Goal: Complete application form: Complete application form

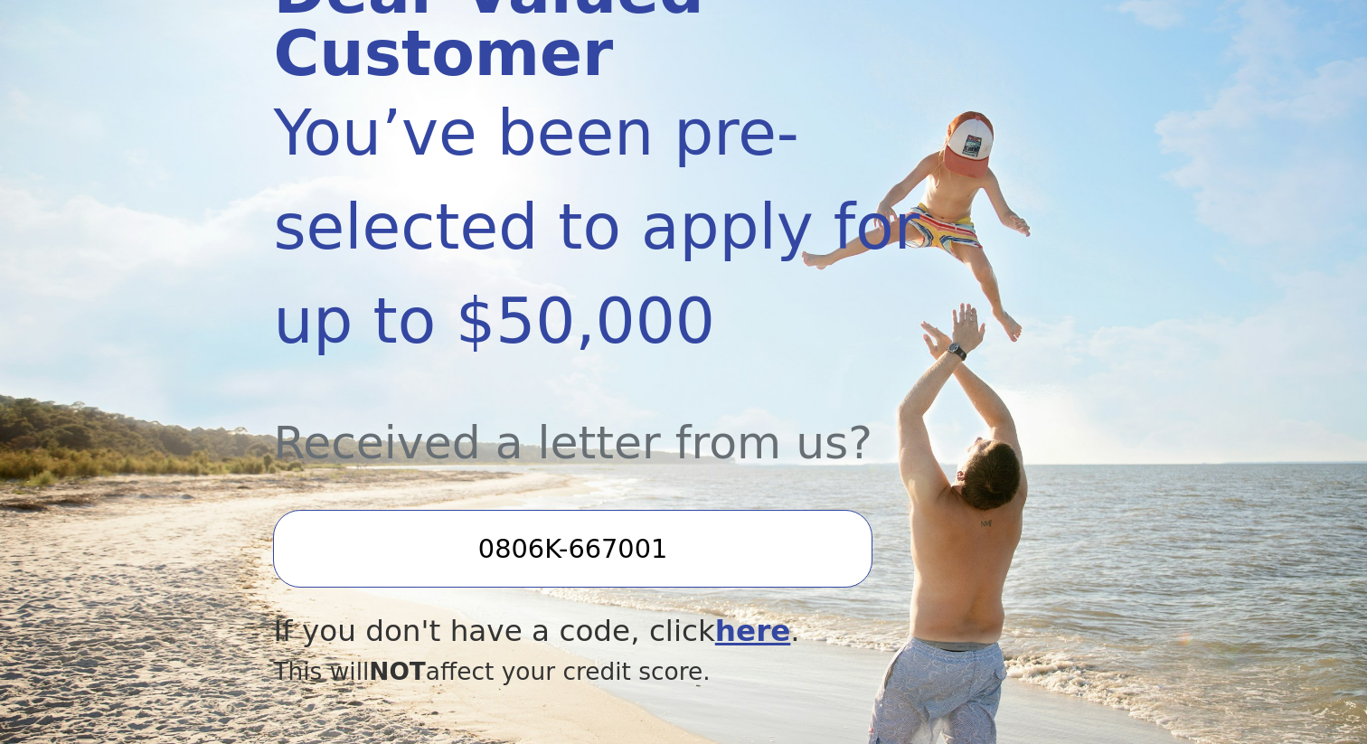
scroll to position [305, 0]
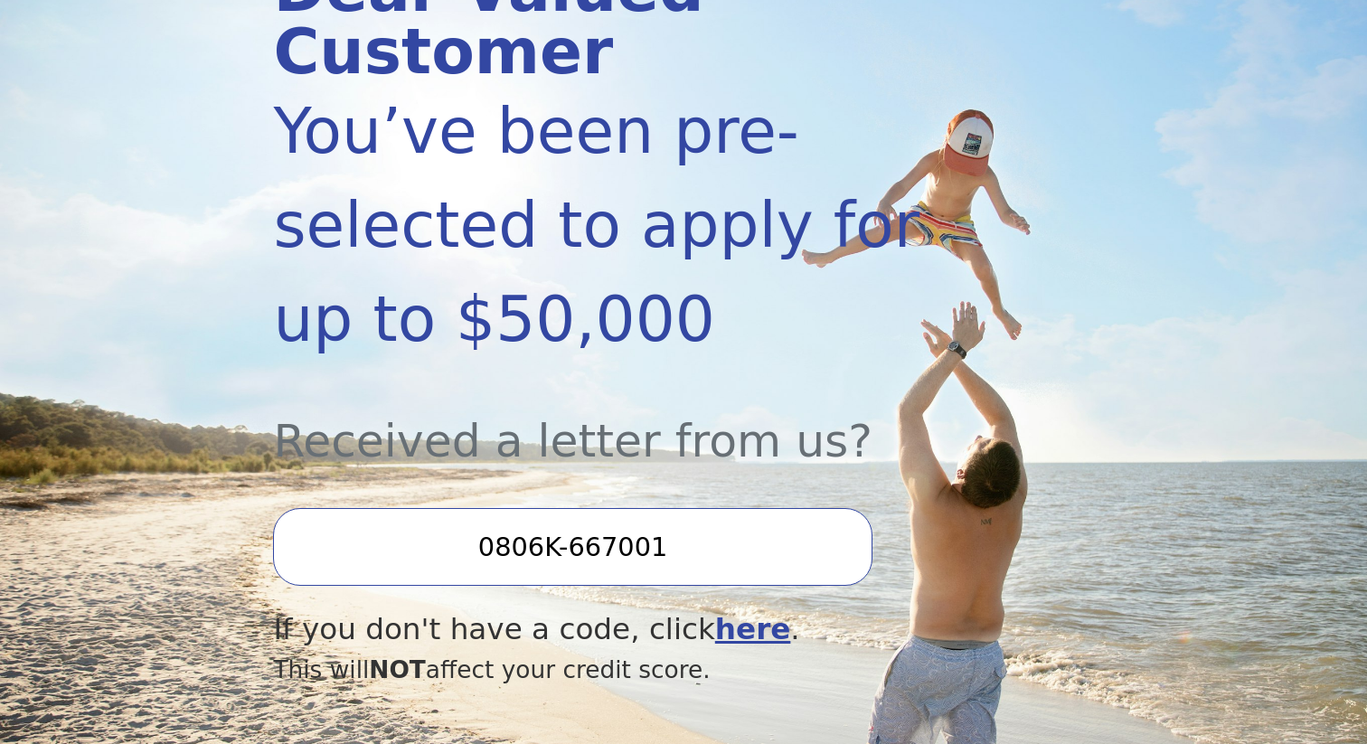
click at [586, 508] on input "0806K-667001" at bounding box center [572, 547] width 599 height 78
click at [622, 508] on input "0806K-667001" at bounding box center [572, 547] width 599 height 78
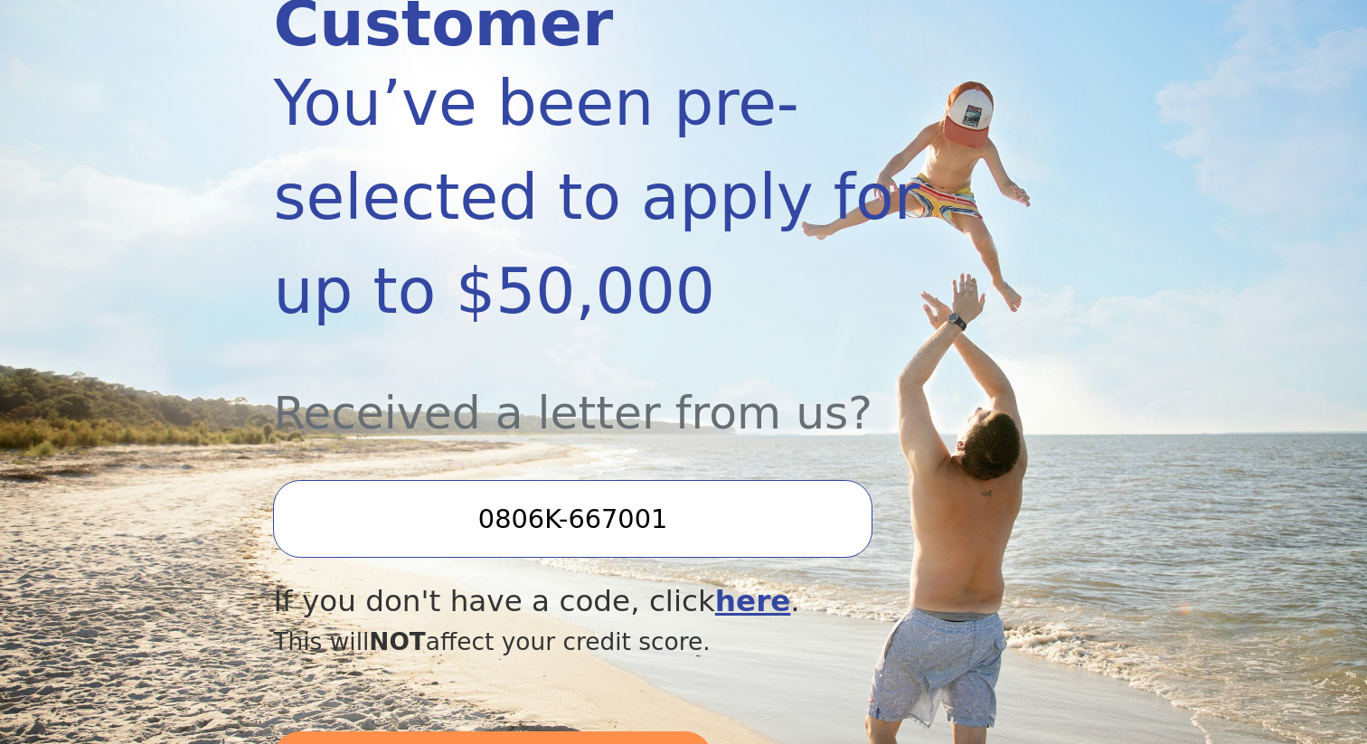
scroll to position [335, 0]
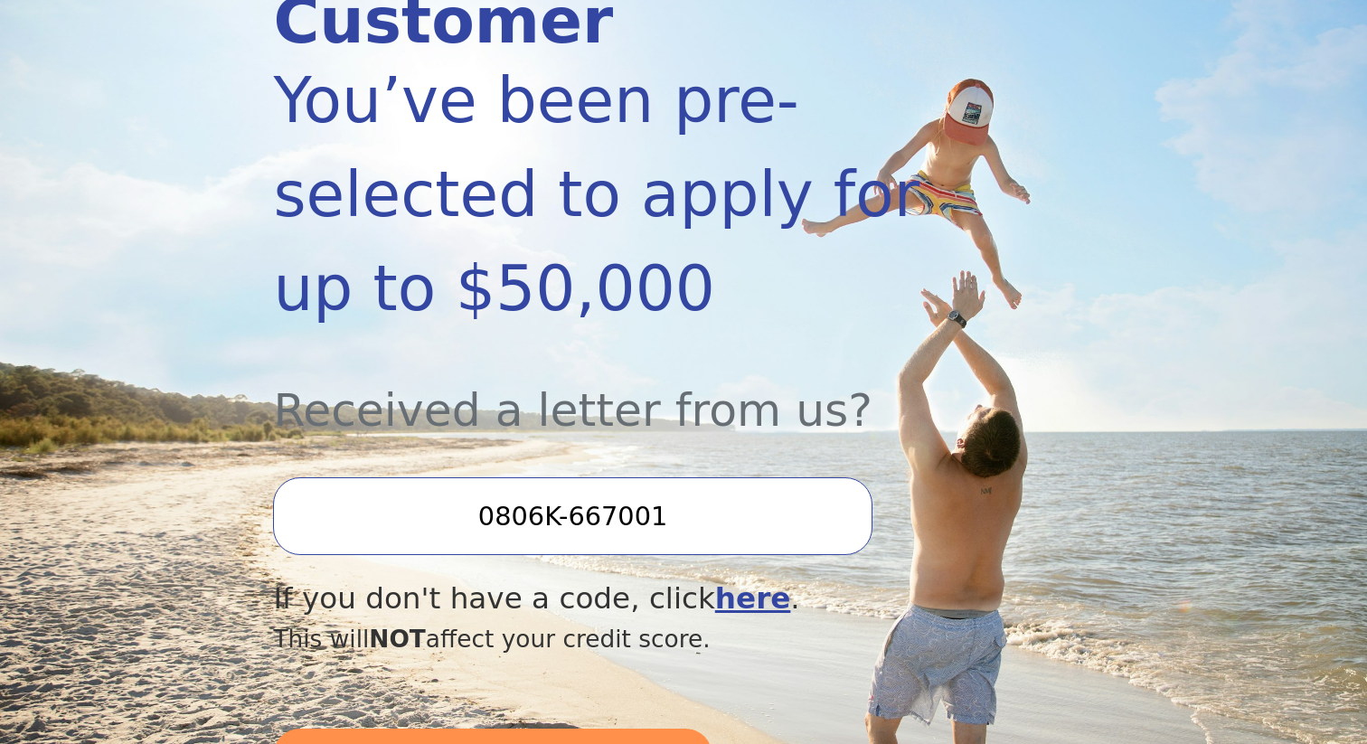
click at [678, 477] on input "0806K-667001" at bounding box center [572, 516] width 599 height 78
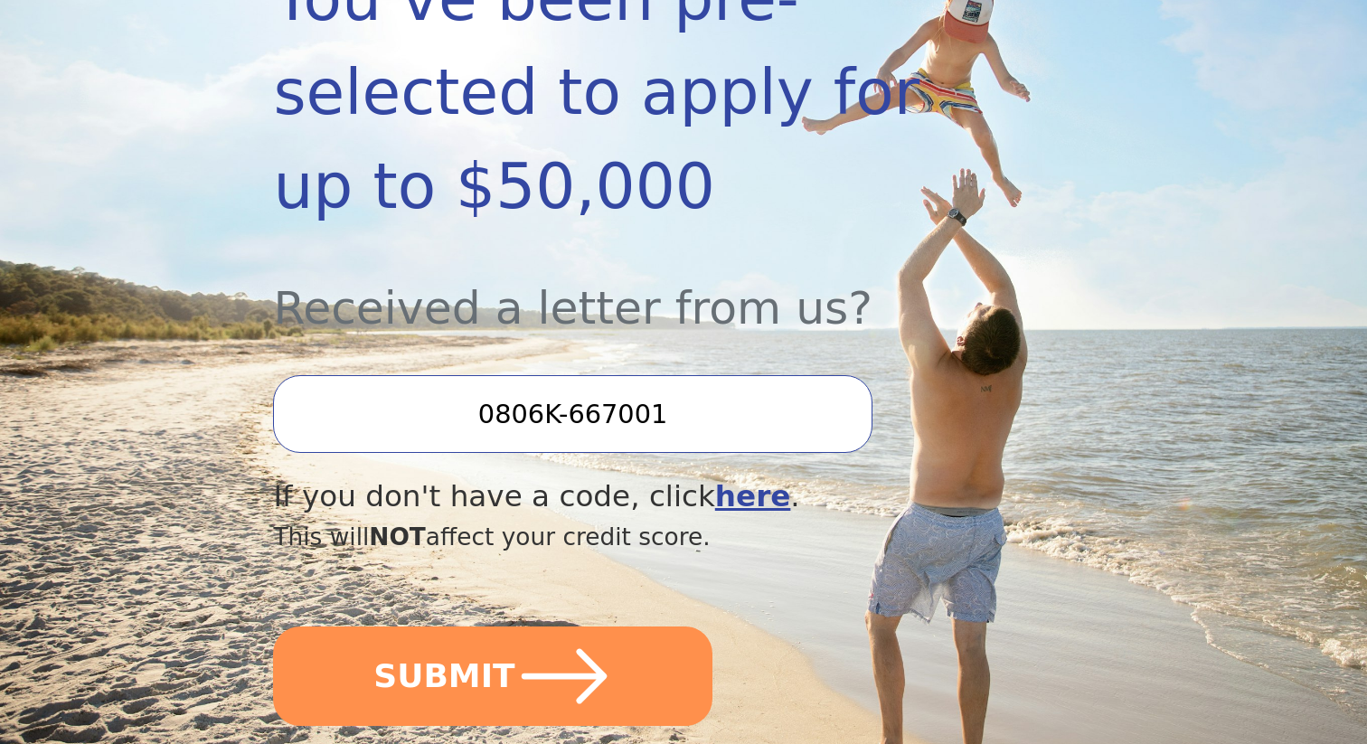
scroll to position [439, 0]
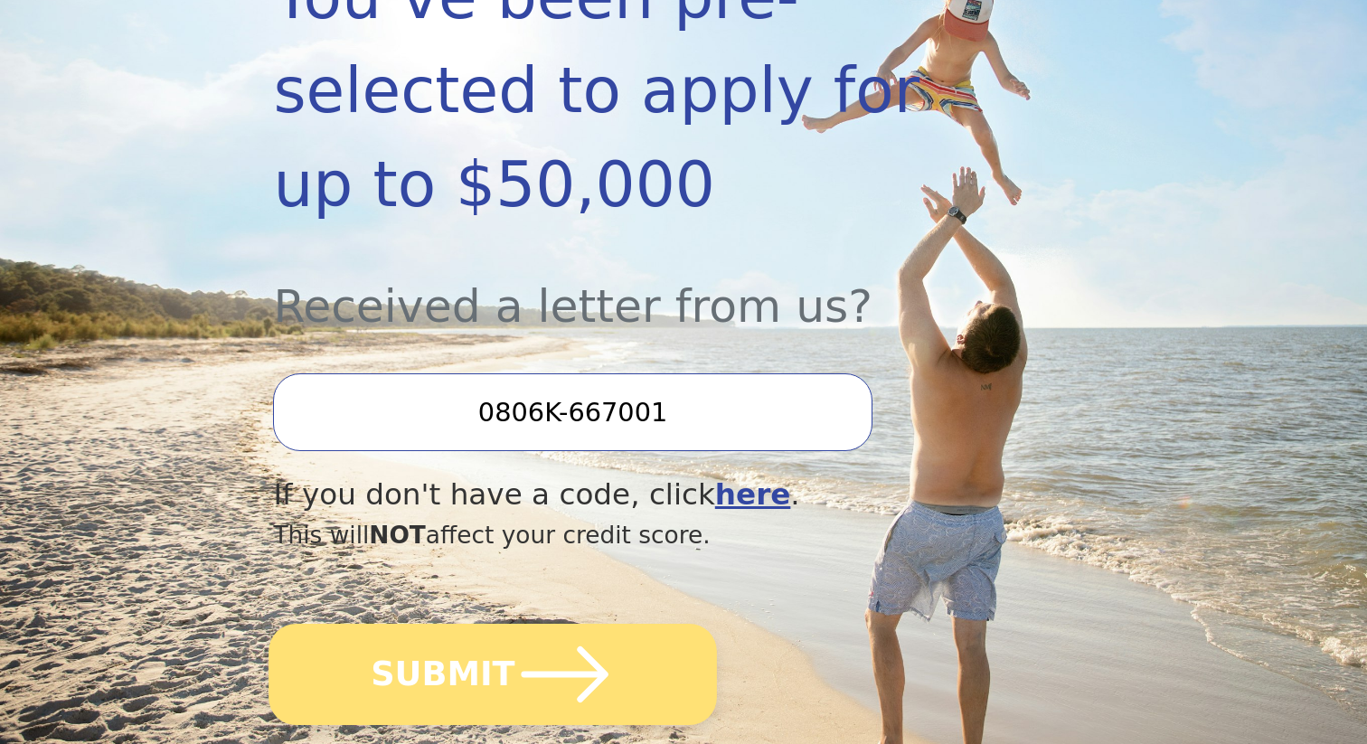
click at [552, 653] on icon "submit" at bounding box center [564, 674] width 99 height 99
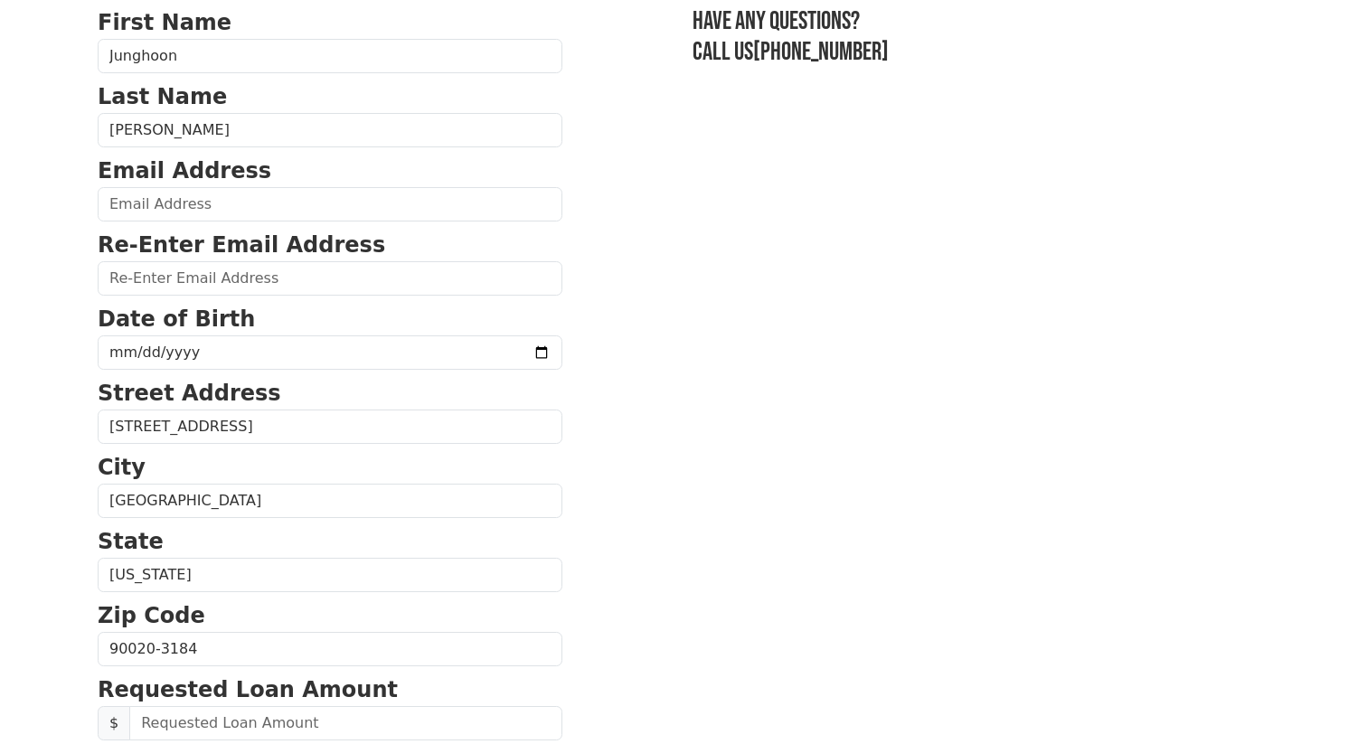
scroll to position [151, 0]
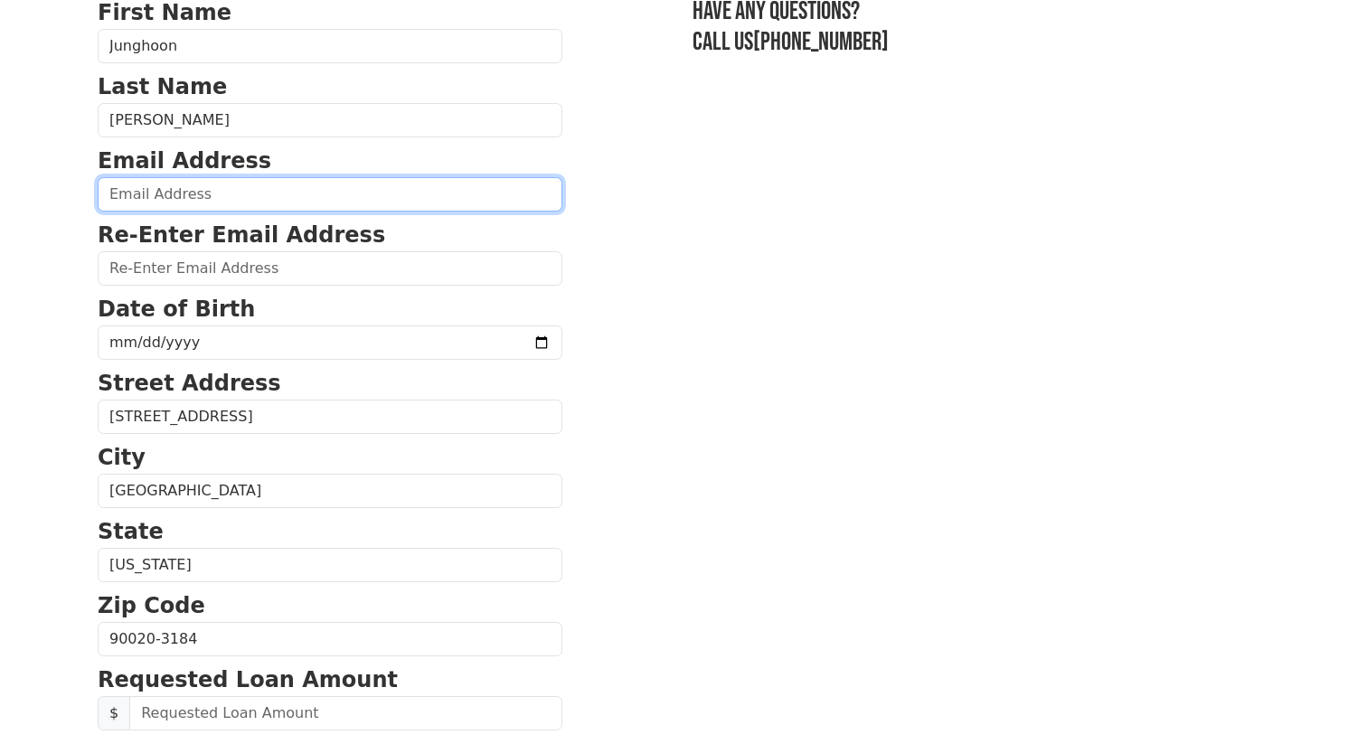
click at [277, 203] on input "email" at bounding box center [330, 194] width 465 height 34
type input "[EMAIL_ADDRESS][DOMAIN_NAME]"
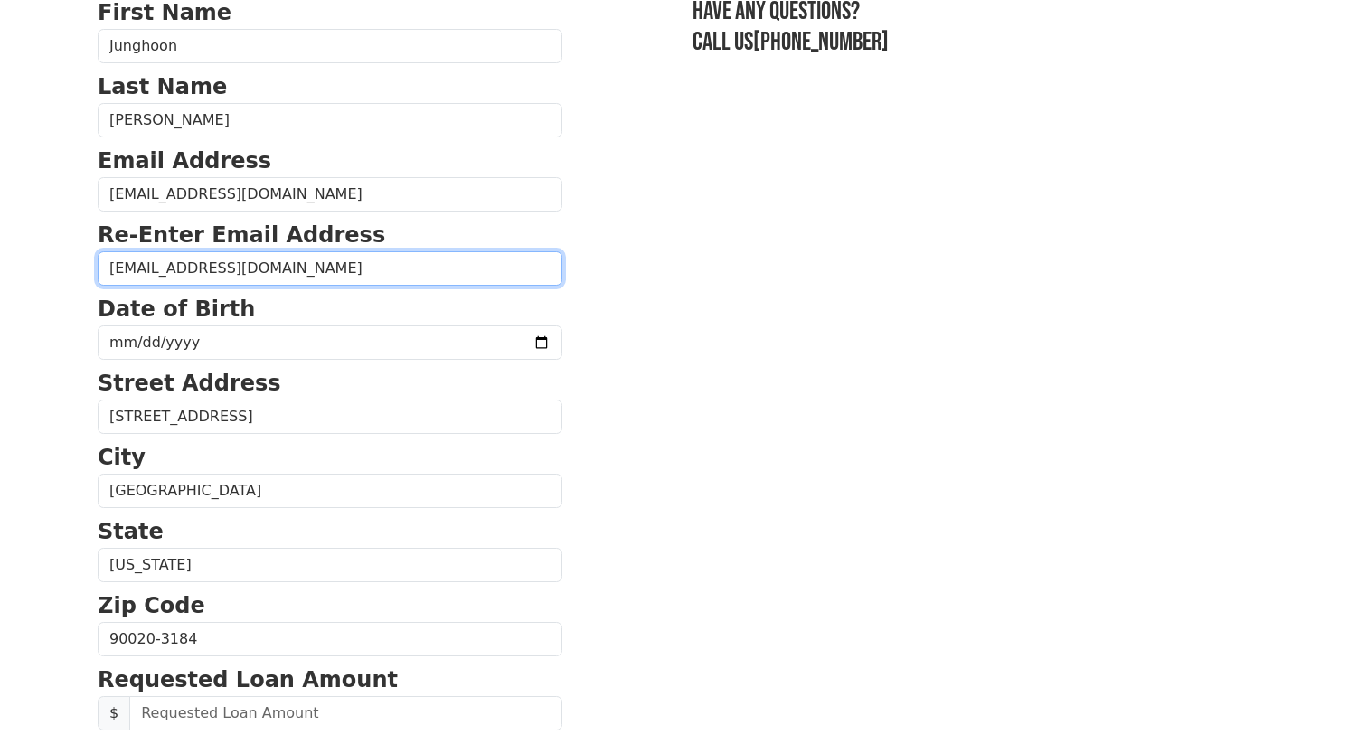
type input "[EMAIL_ADDRESS][DOMAIN_NAME]"
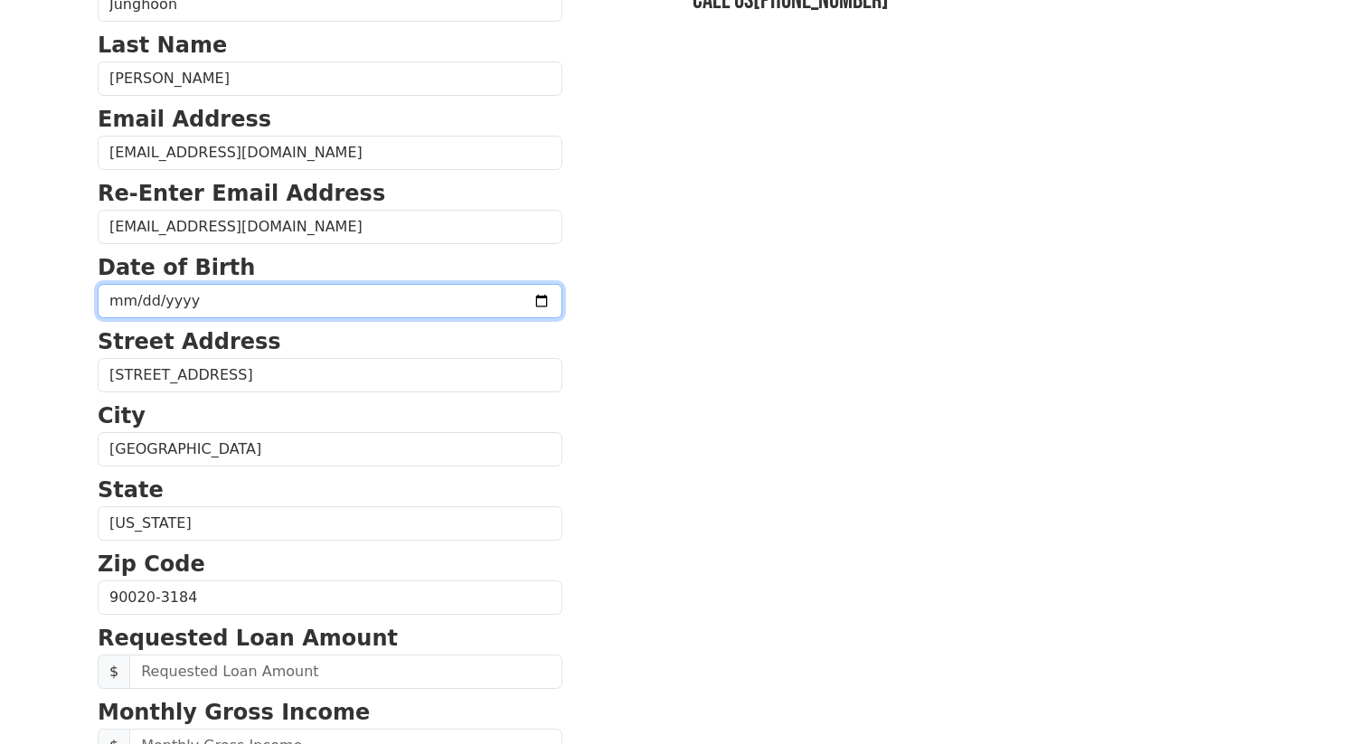
scroll to position [195, 0]
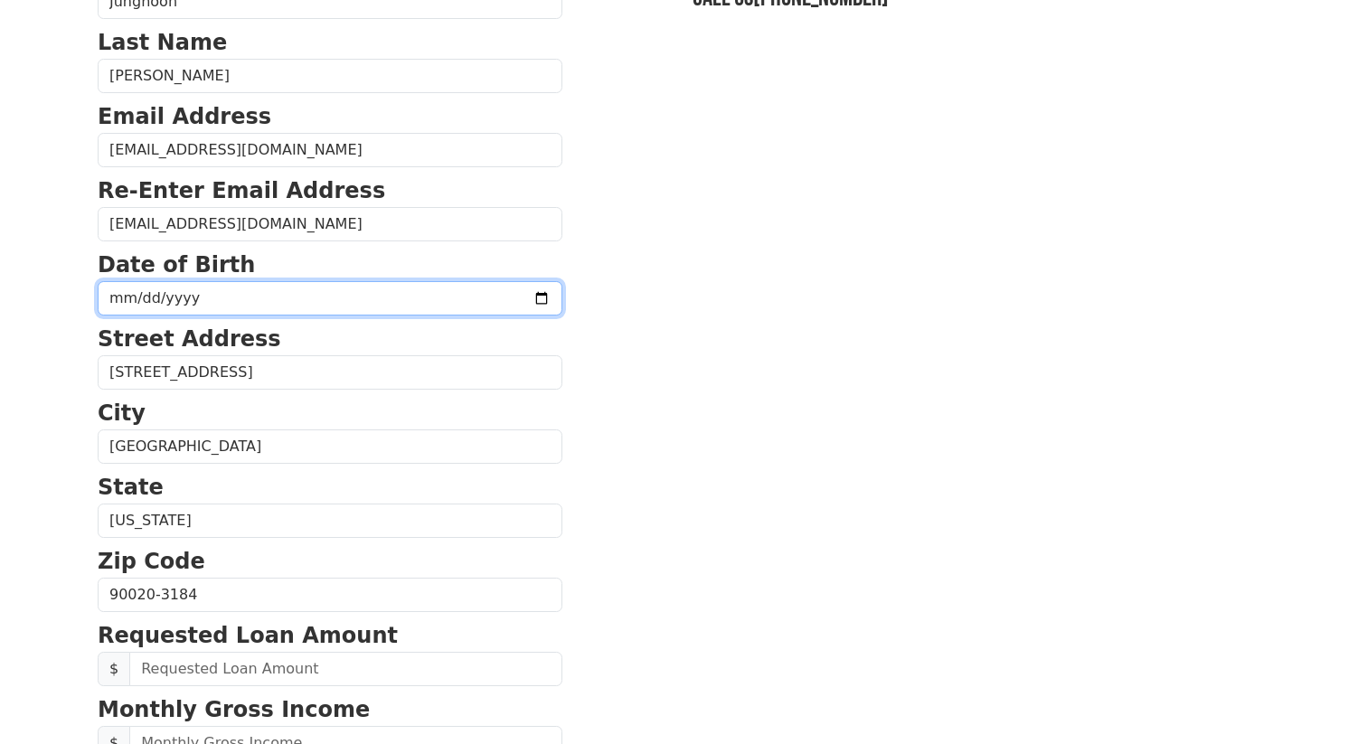
click at [495, 302] on input "date" at bounding box center [330, 298] width 465 height 34
type input "[DATE]"
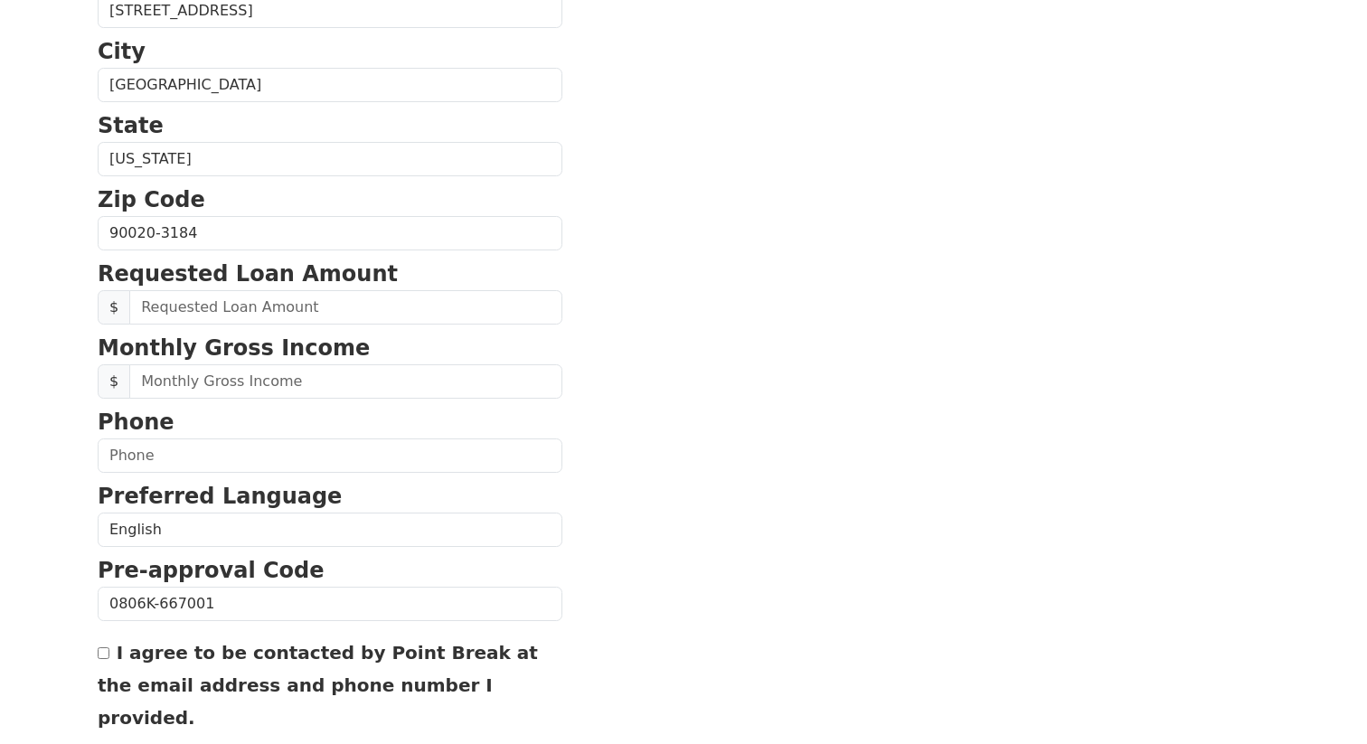
scroll to position [561, 0]
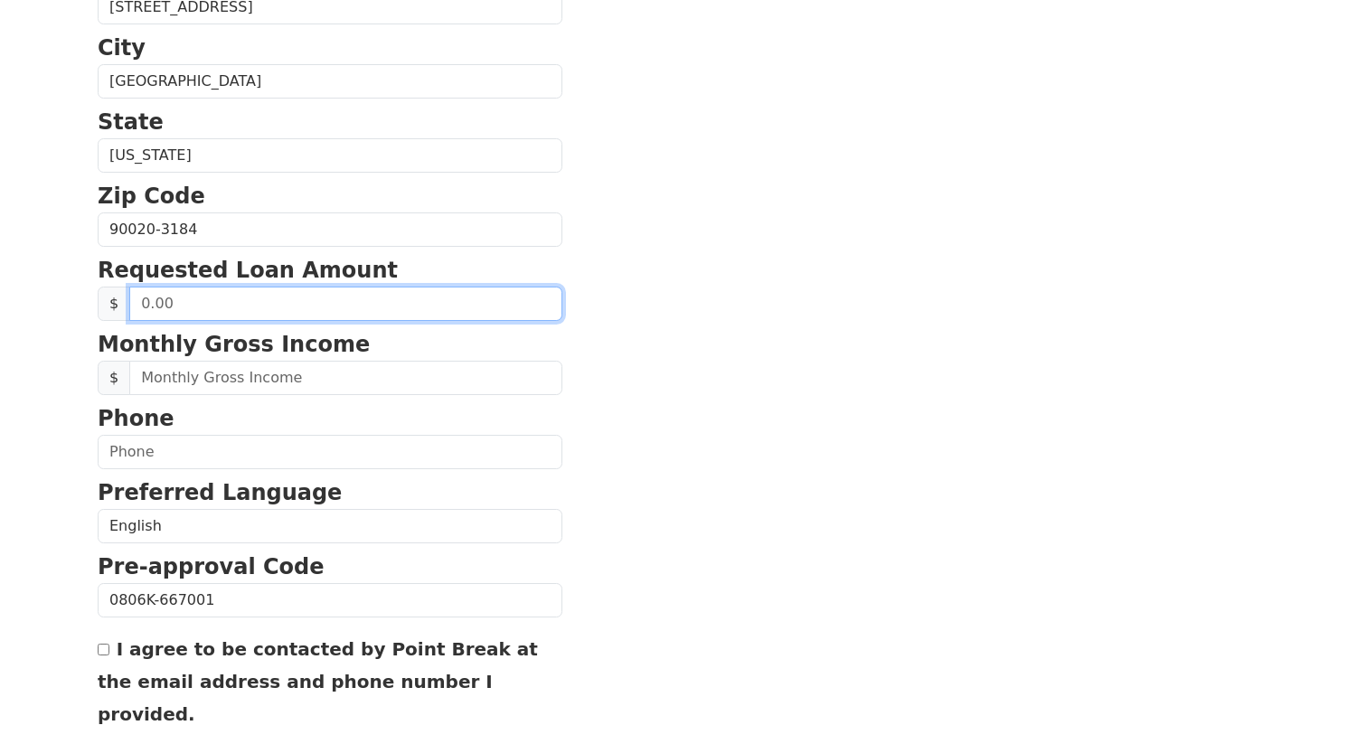
click at [281, 294] on input "text" at bounding box center [345, 304] width 433 height 34
type input "50,000.00"
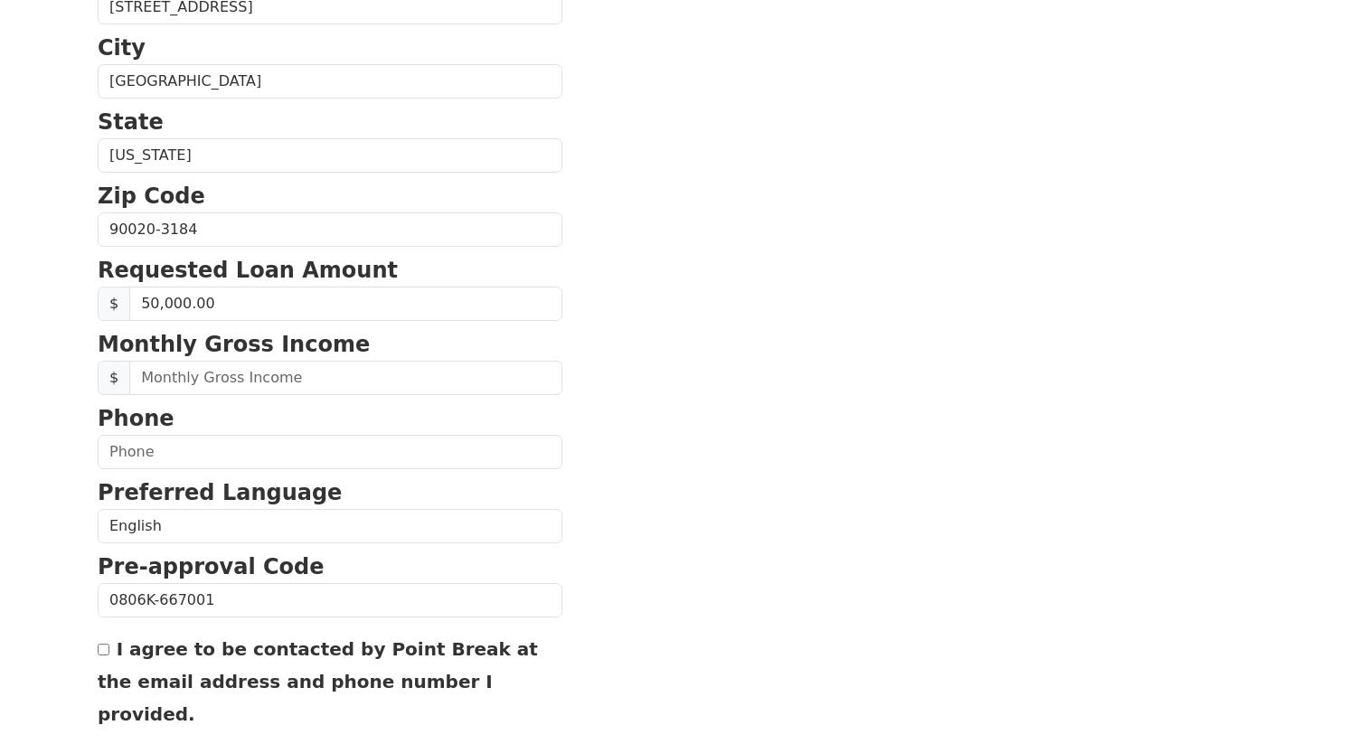
click at [1022, 320] on section "First Name [PERSON_NAME] Last Name [PERSON_NAME] Email Address [EMAIL_ADDRESS][…" at bounding box center [684, 231] width 1172 height 1289
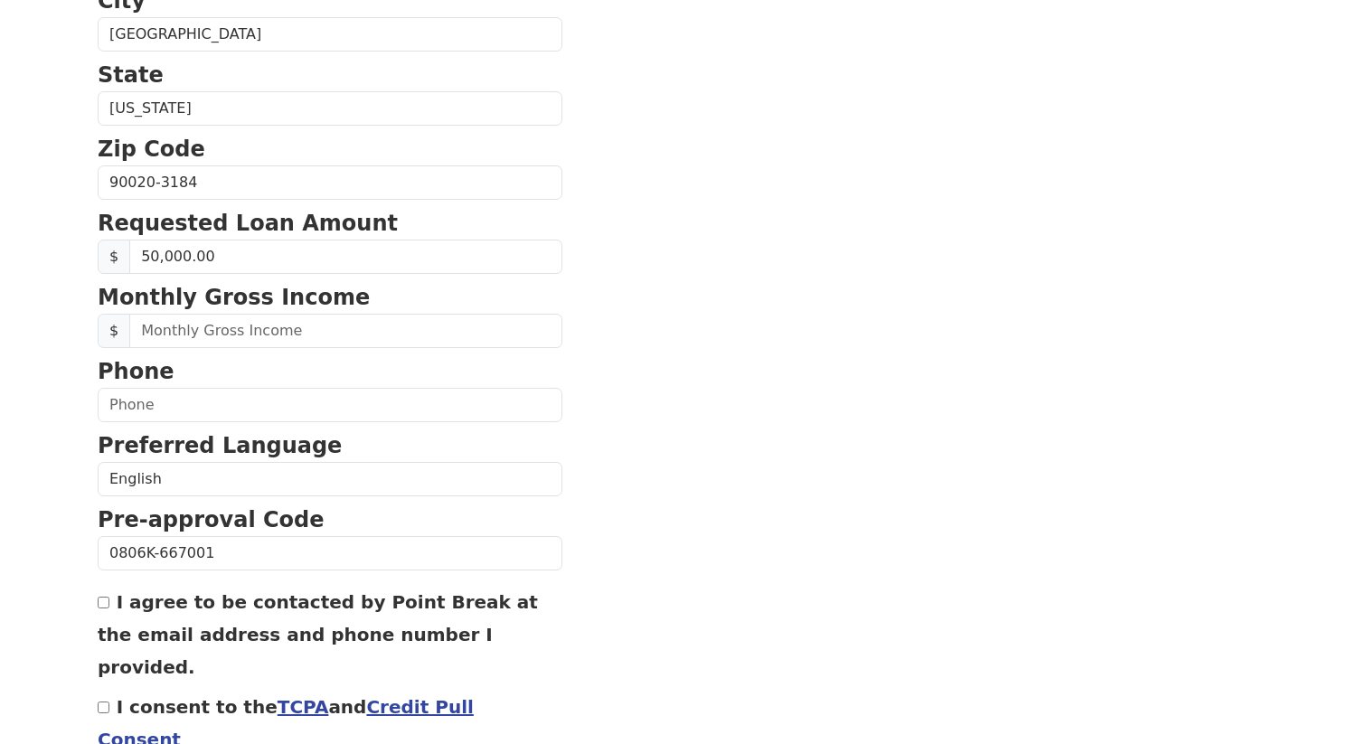
scroll to position [627, 0]
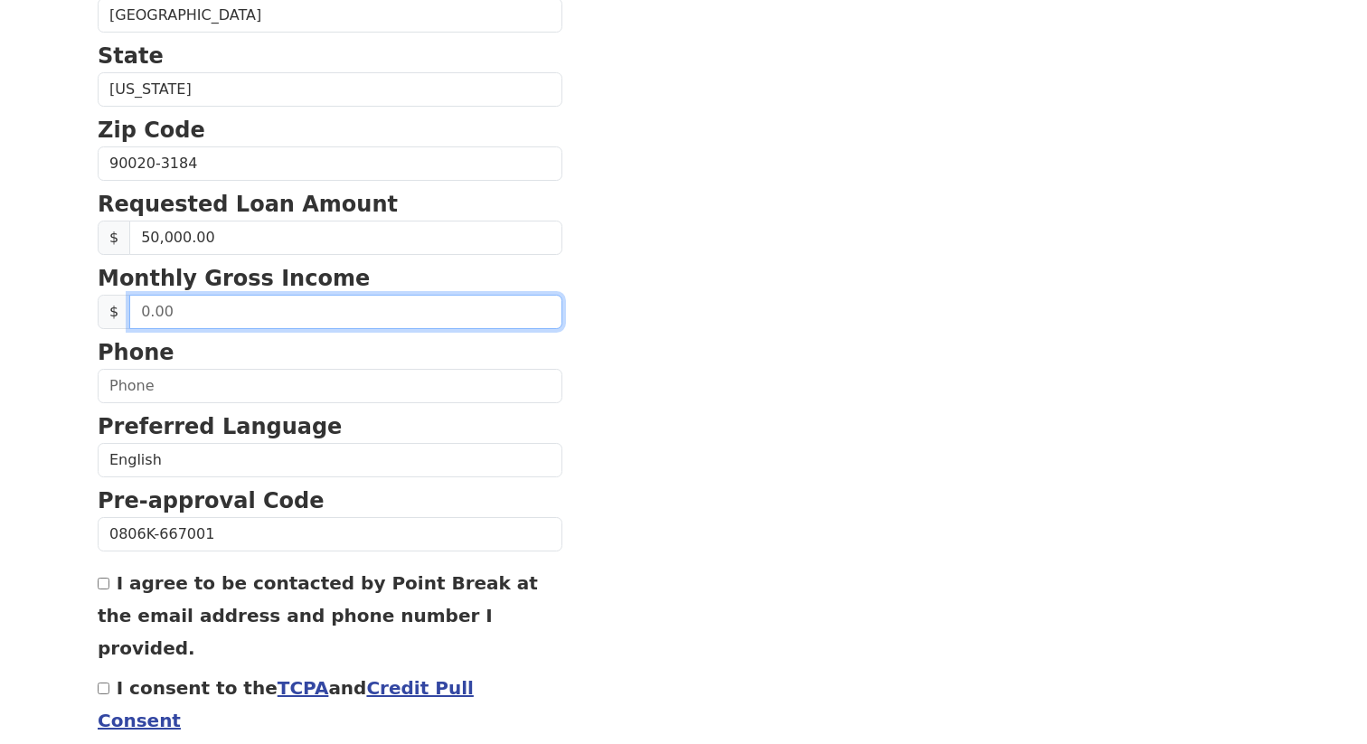
click at [363, 321] on input "text" at bounding box center [345, 312] width 433 height 34
type input "4,000.00"
click at [655, 392] on section "First Name [PERSON_NAME] Last Name [PERSON_NAME] Email Address [EMAIL_ADDRESS][…" at bounding box center [684, 165] width 1172 height 1289
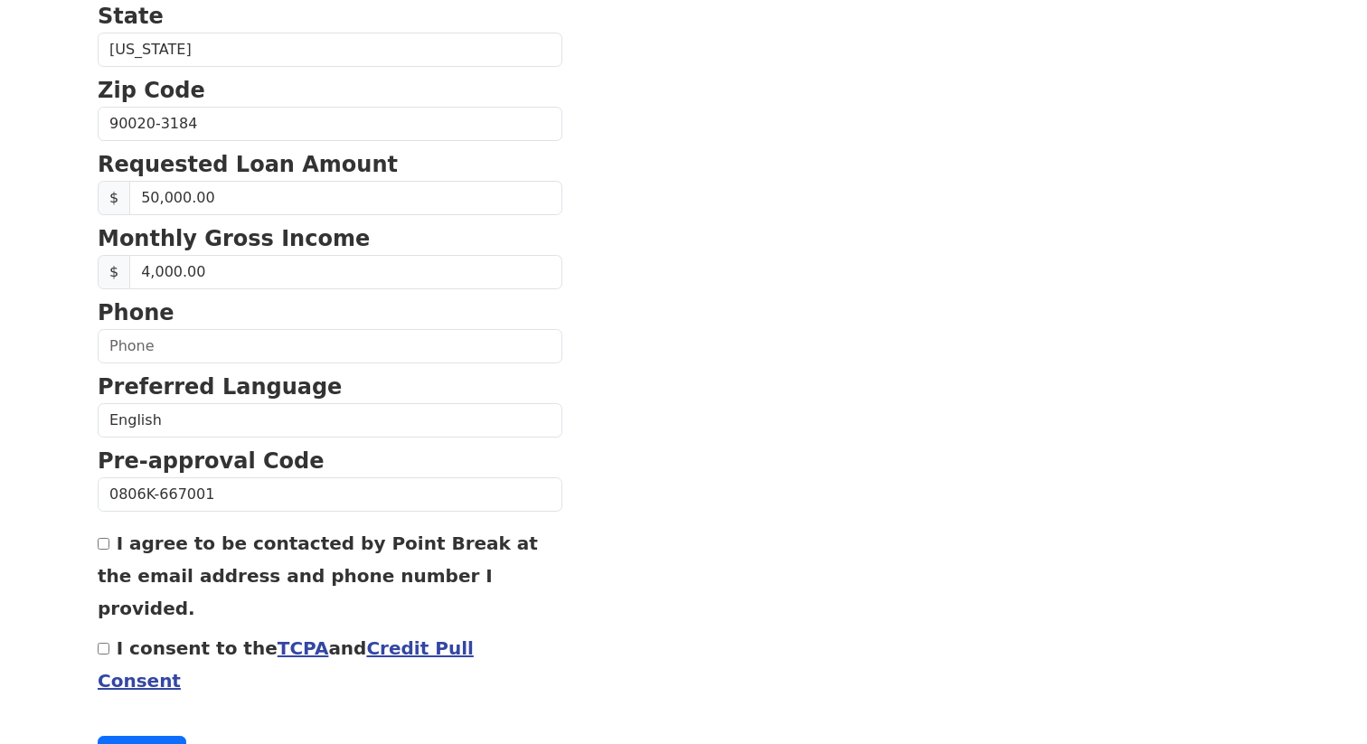
scroll to position [669, 0]
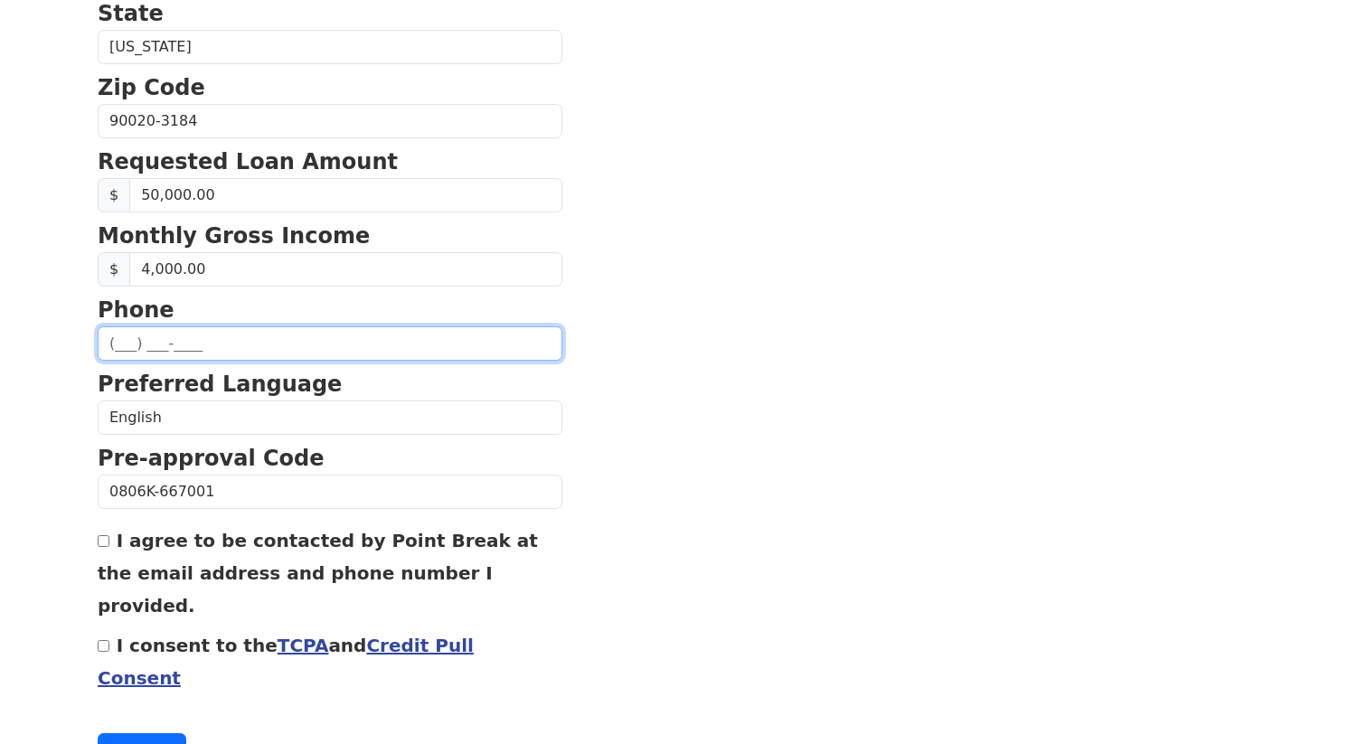
click at [211, 349] on input "text" at bounding box center [330, 343] width 465 height 34
type input "[PHONE_NUMBER]"
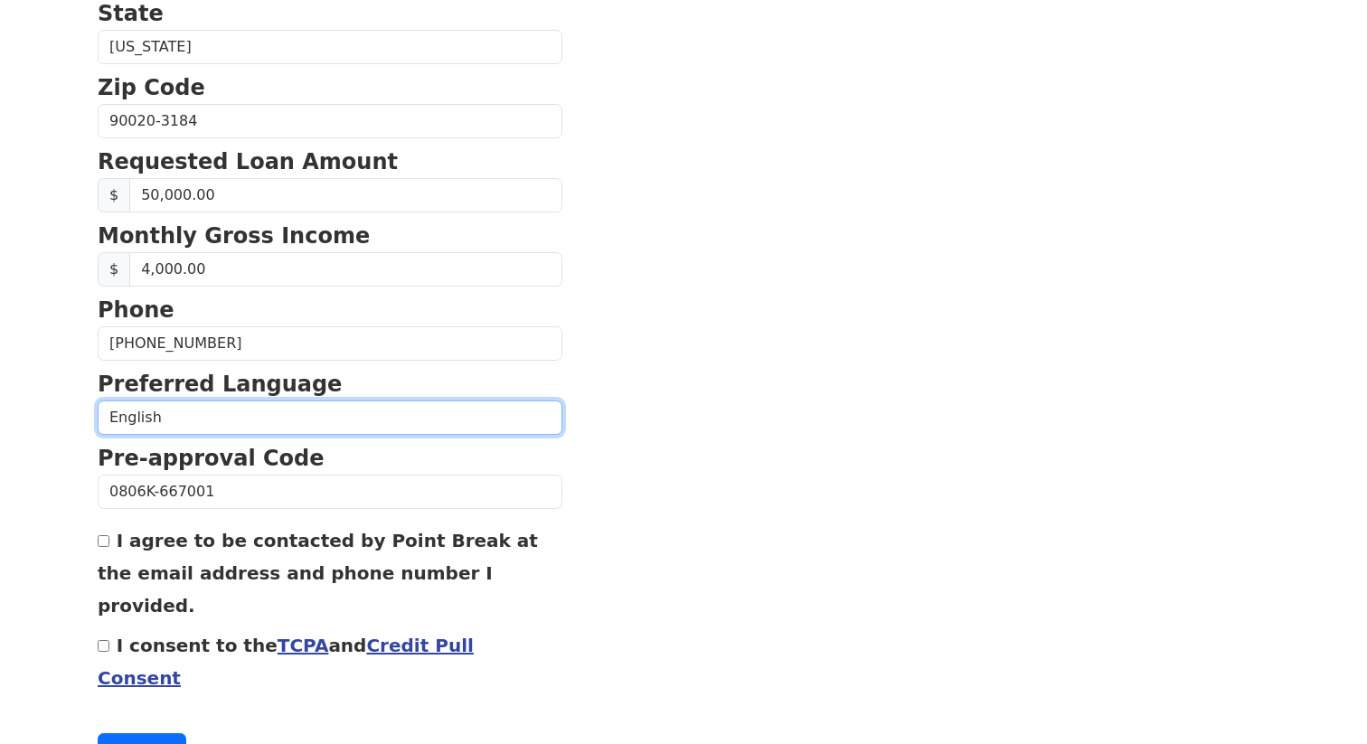
click at [322, 416] on select "English Spanish" at bounding box center [330, 418] width 465 height 34
click at [98, 401] on select "English Spanish" at bounding box center [330, 418] width 465 height 34
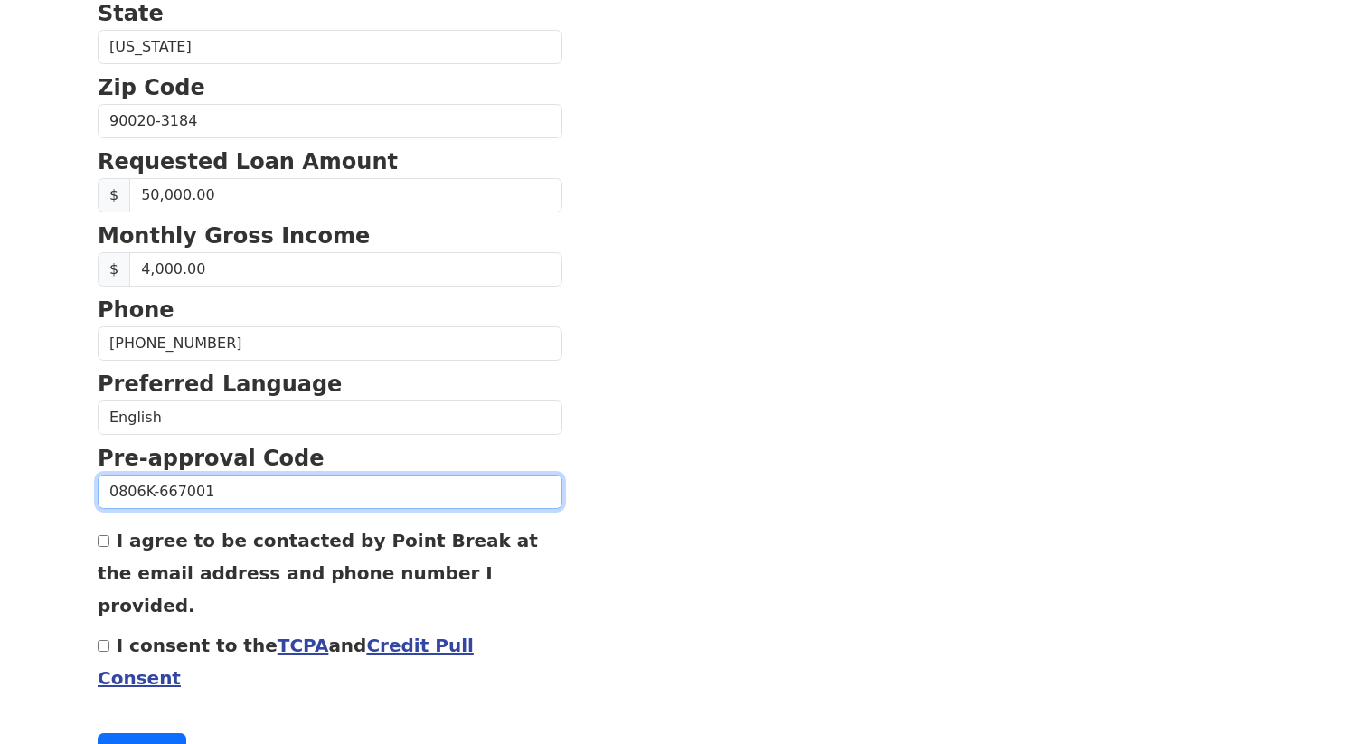
click at [500, 484] on input "0806K-667001" at bounding box center [330, 492] width 465 height 34
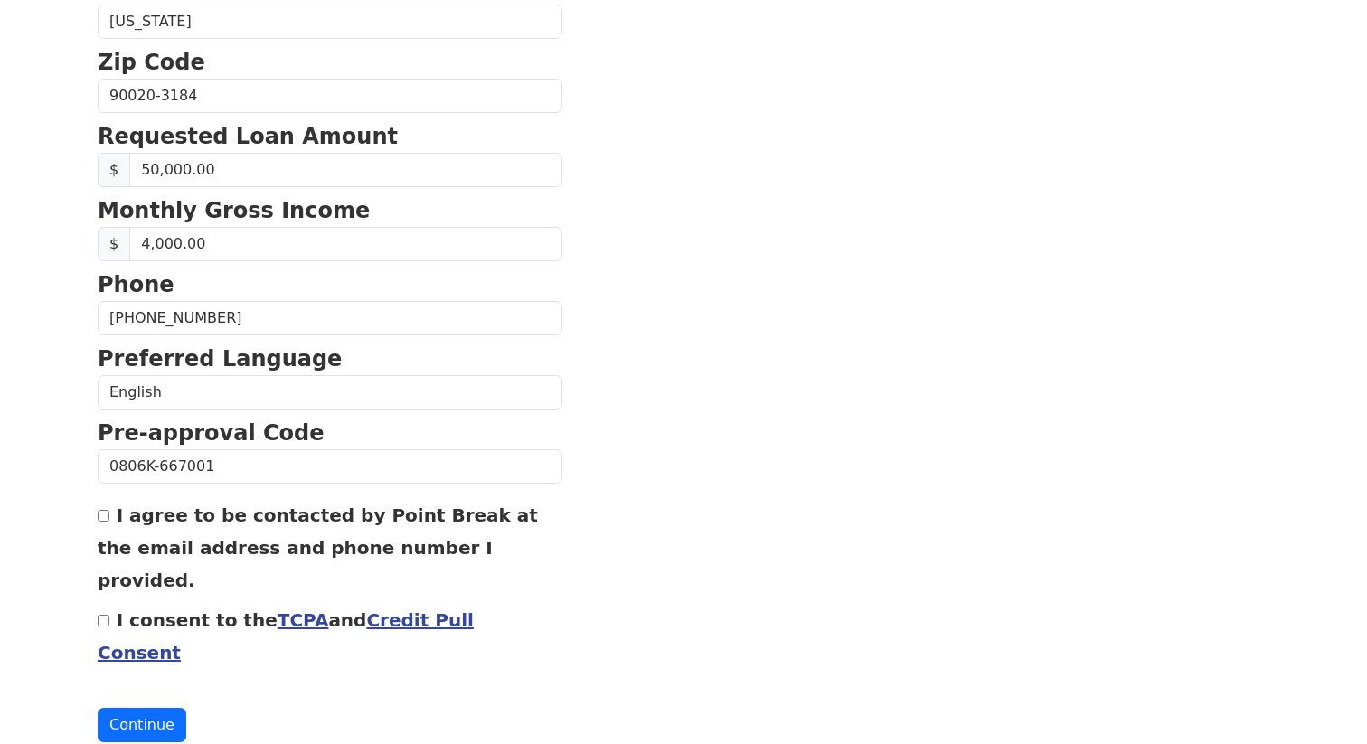
click at [468, 515] on label "I agree to be contacted by Point Break at the email address and phone number I …" at bounding box center [318, 548] width 440 height 87
click at [109, 515] on input "I agree to be contacted by Point Break at the email address and phone number I …" at bounding box center [104, 516] width 12 height 12
checkbox input "true"
click at [171, 609] on label "I consent to the TCPA and Credit Pull Consent" at bounding box center [286, 636] width 376 height 54
click at [109, 615] on input "I consent to the TCPA and Credit Pull Consent" at bounding box center [104, 621] width 12 height 12
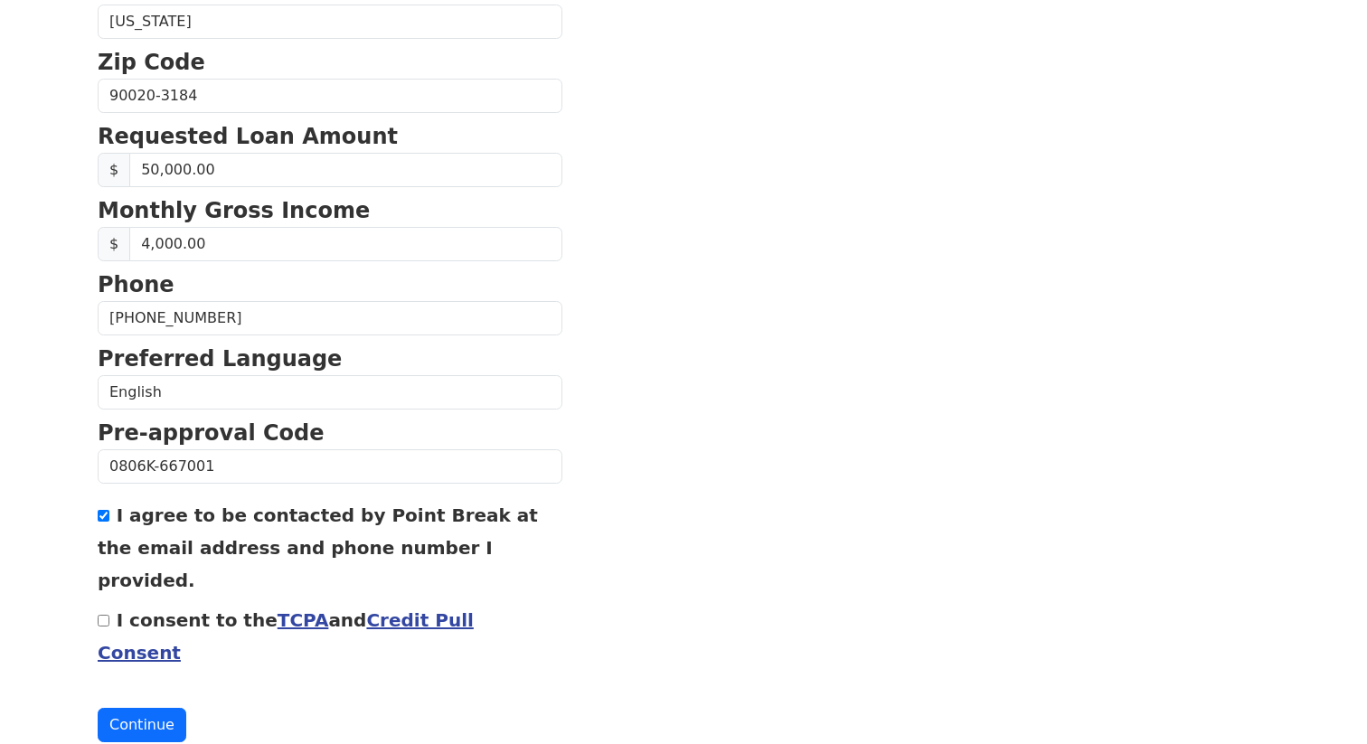
checkbox input "true"
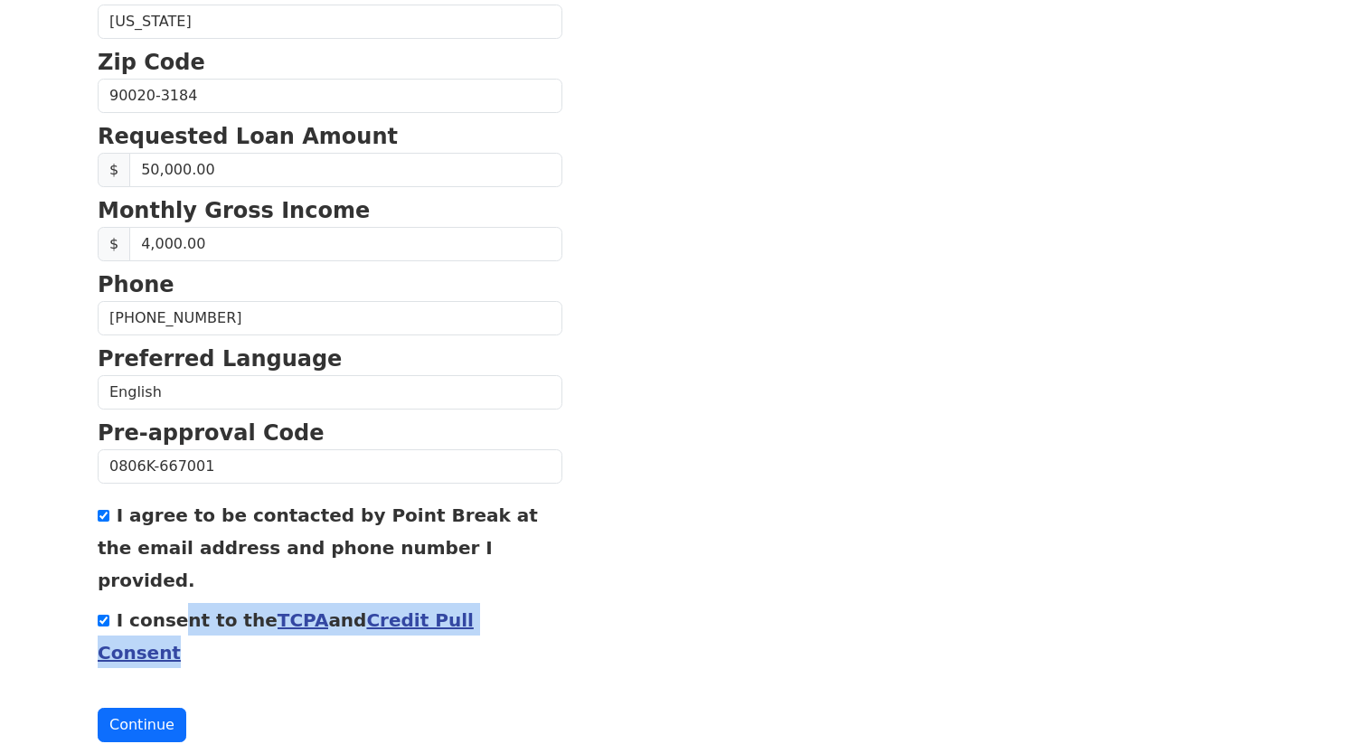
drag, startPoint x: 541, startPoint y: 588, endPoint x: 116, endPoint y: 592, distance: 425.0
click at [116, 592] on section "First Name [PERSON_NAME] Last Name [PERSON_NAME] Email Address [EMAIL_ADDRESS][…" at bounding box center [684, 97] width 1172 height 1289
copy label "I consent to the TCPA and Credit Pull Consent"
